Goal: Find specific page/section: Find specific page/section

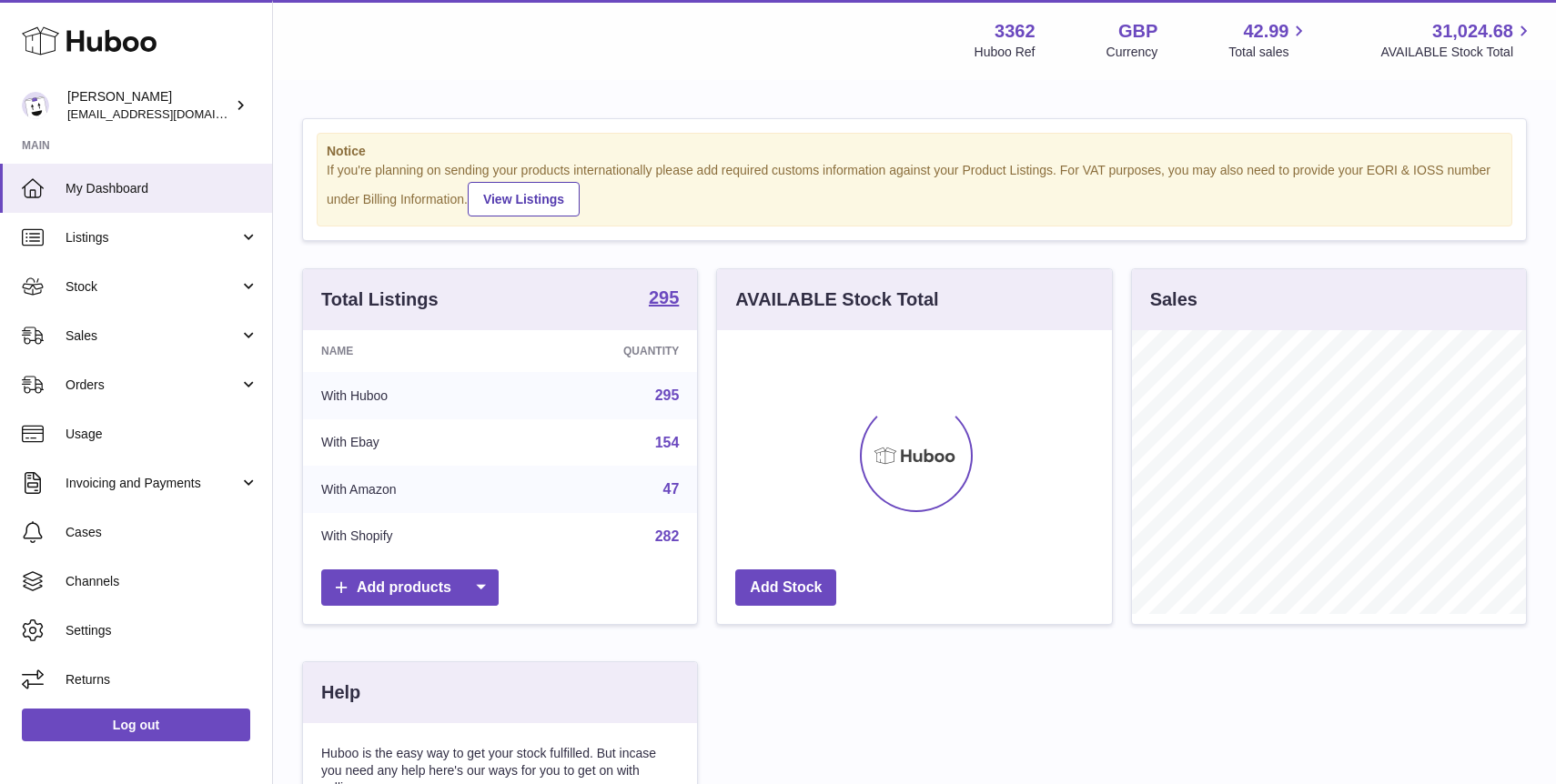
scroll to position [284, 394]
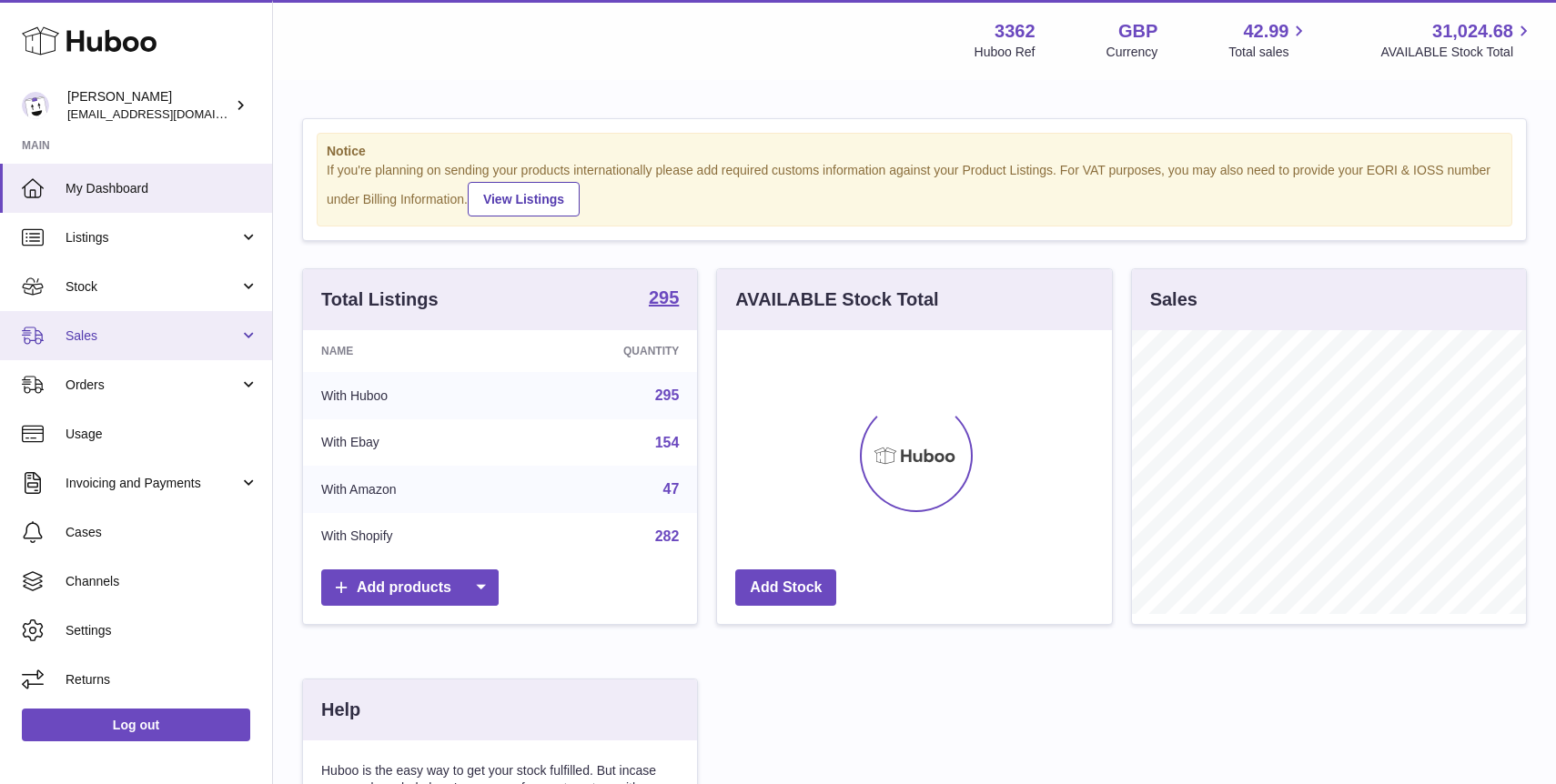
click at [106, 341] on span "Sales" at bounding box center [152, 336] width 174 height 17
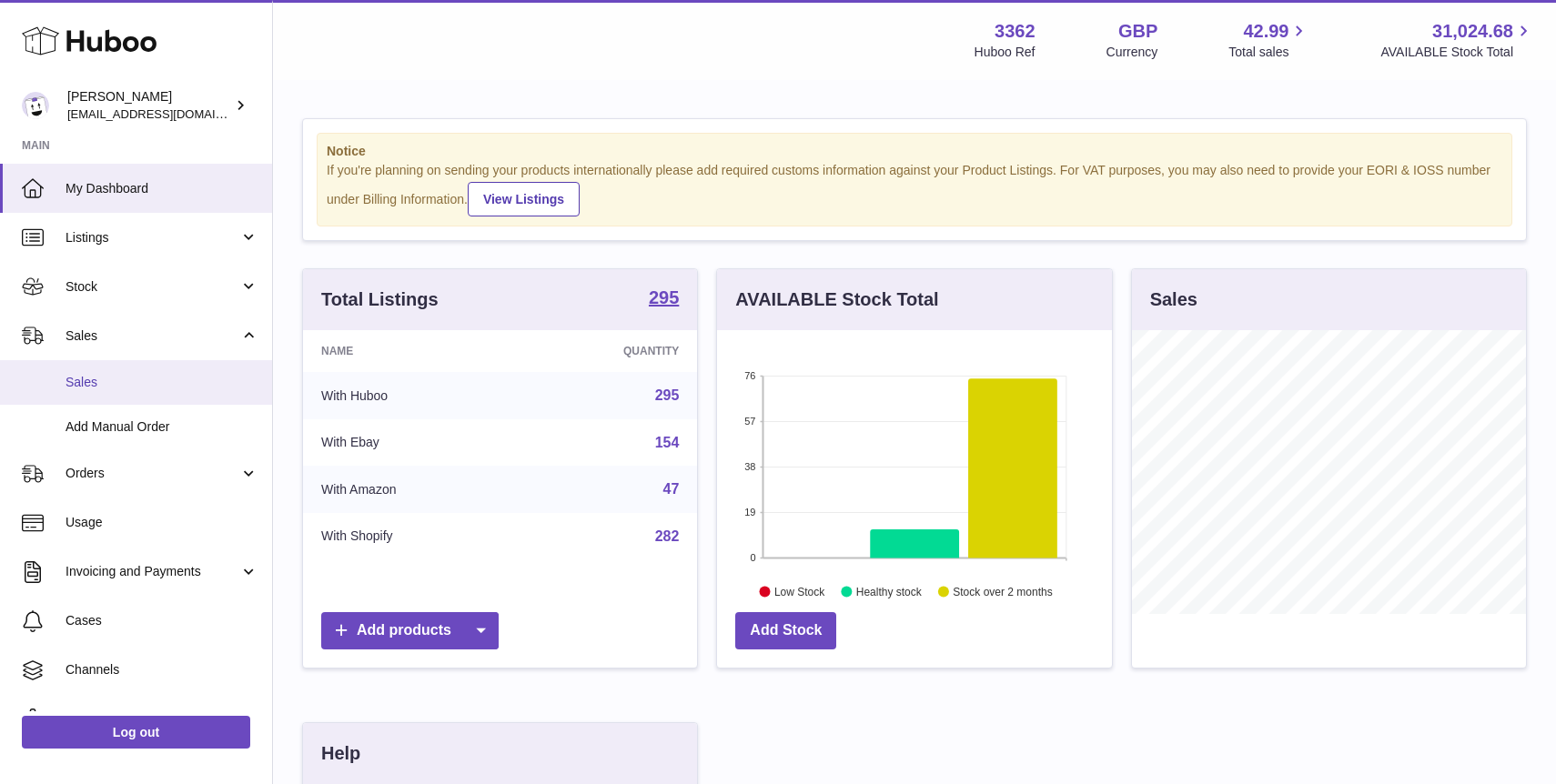
click at [135, 394] on link "Sales" at bounding box center [136, 383] width 272 height 45
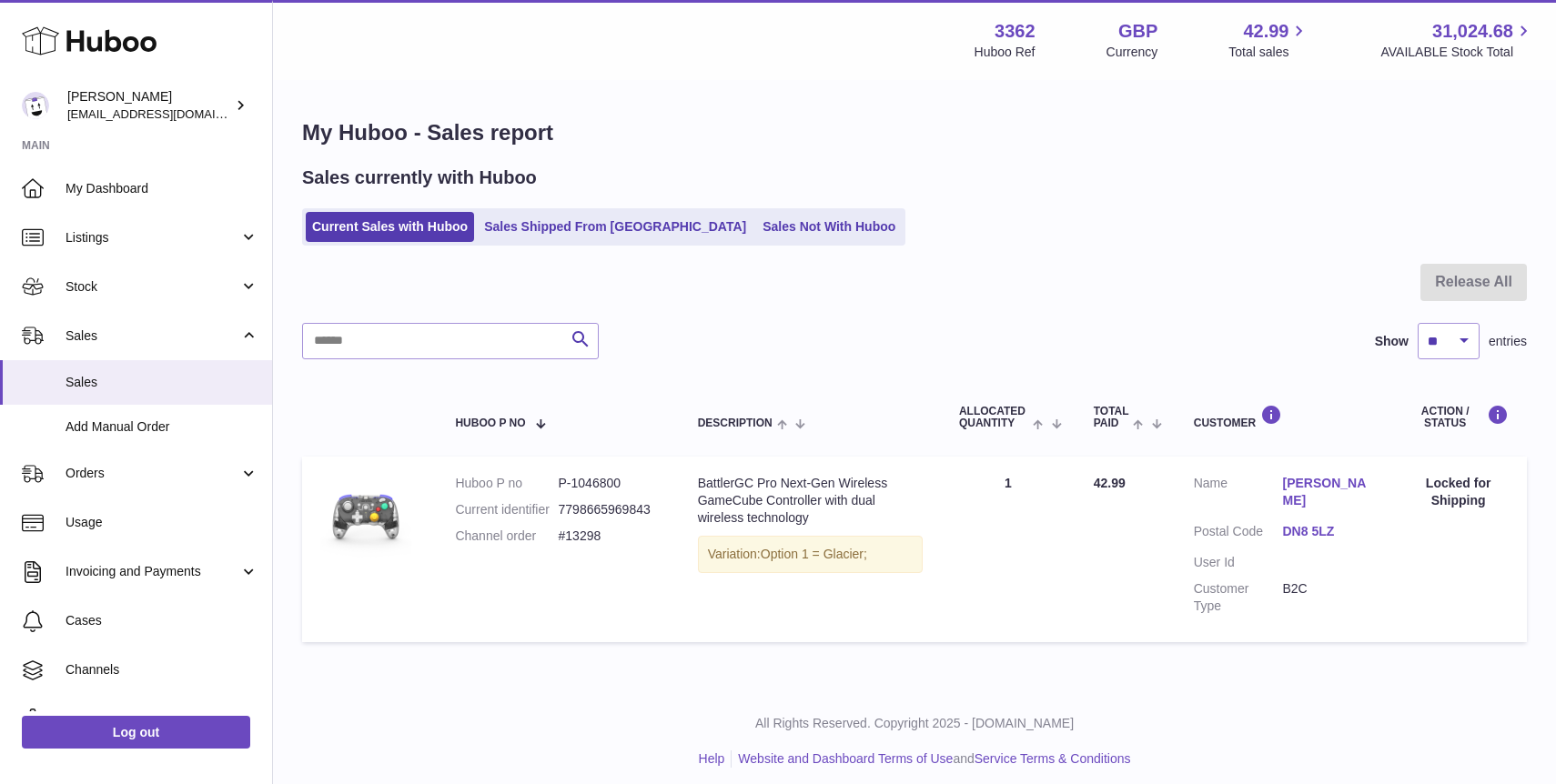
click at [735, 208] on ul "Current Sales with Huboo Sales Shipped From [GEOGRAPHIC_DATA] Sales Not With Hu…" at bounding box center [603, 227] width 603 height 38
click at [756, 227] on link "Sales Not With Huboo" at bounding box center [828, 227] width 145 height 30
